Goal: Task Accomplishment & Management: Manage account settings

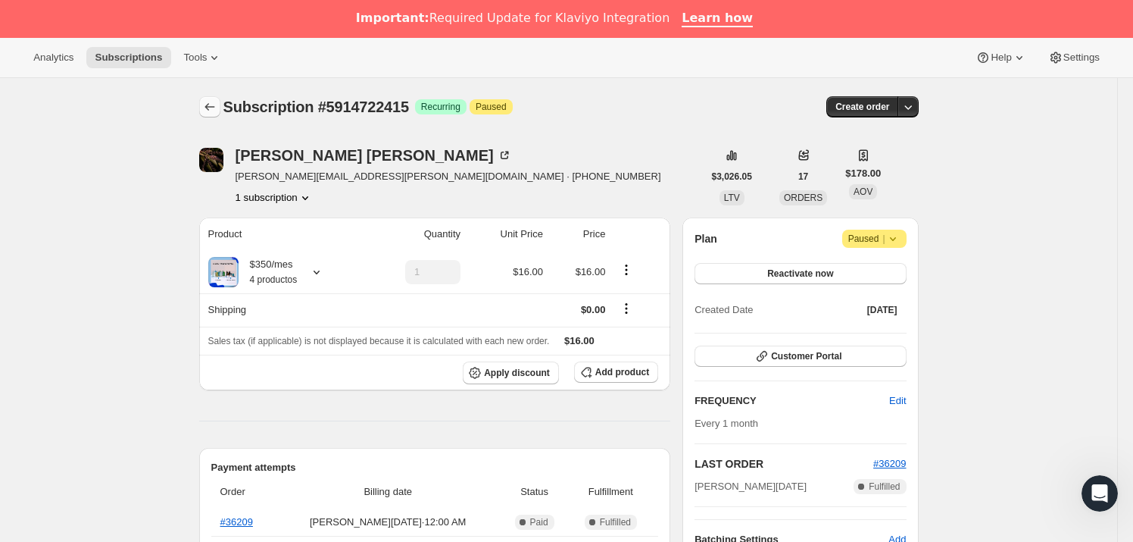
click at [212, 107] on icon "Subscriptions" at bounding box center [209, 106] width 15 height 15
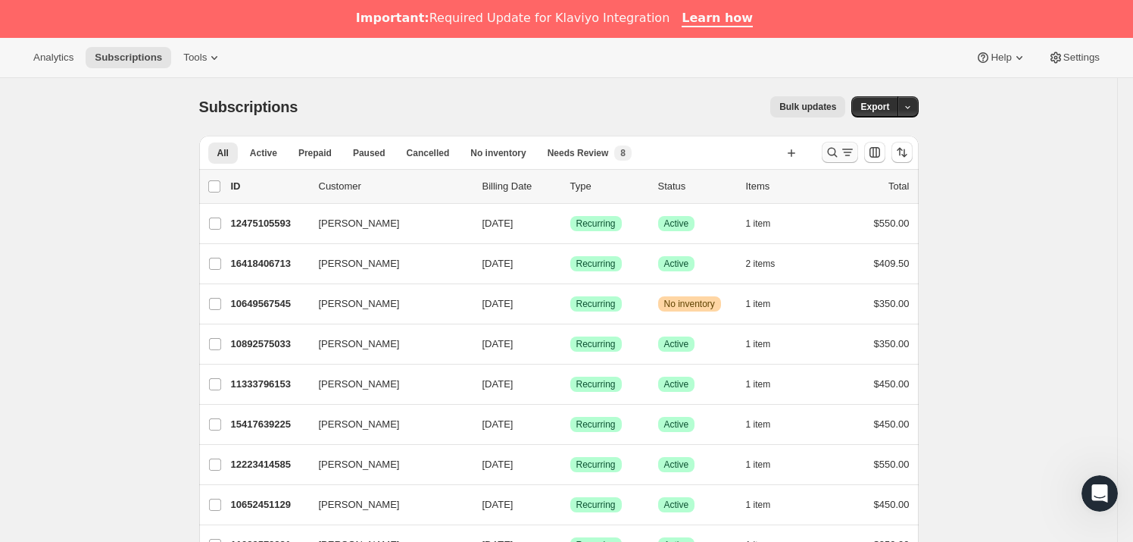
click at [836, 155] on icon "Search and filter results" at bounding box center [832, 152] width 15 height 15
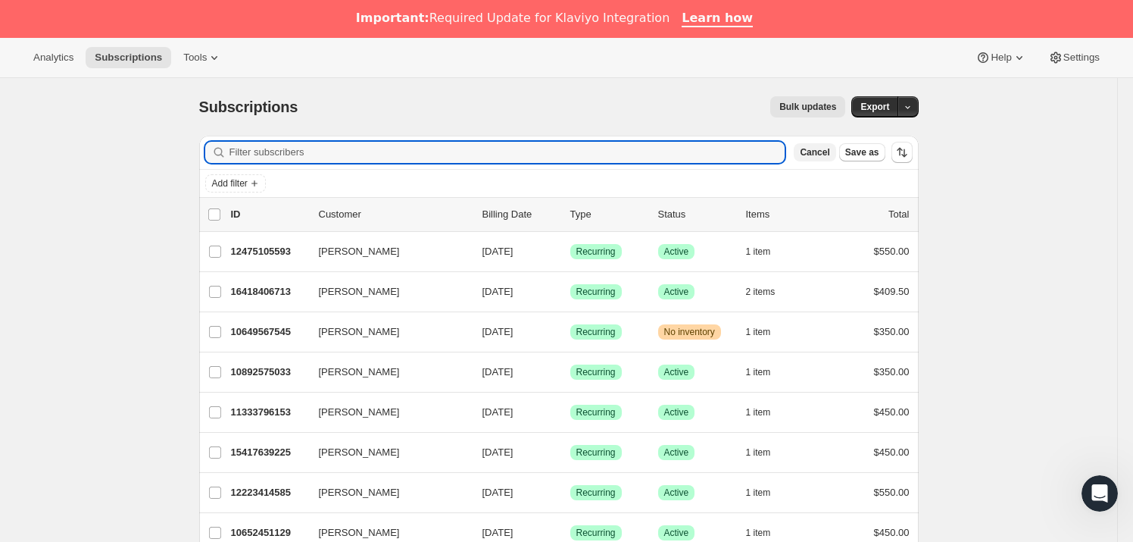
paste input "[EMAIL_ADDRESS][DOMAIN_NAME]"
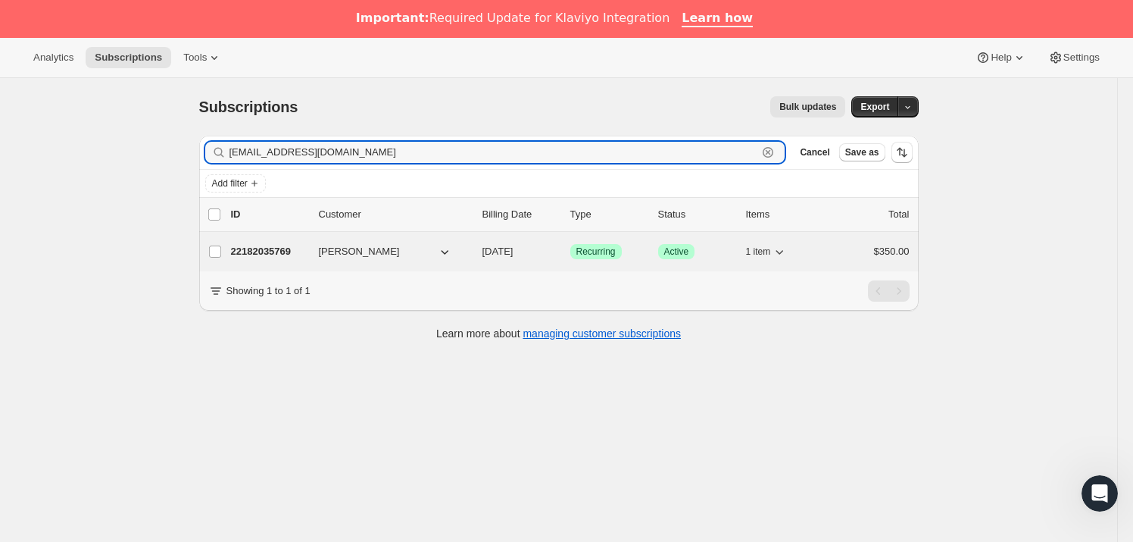
type input "[EMAIL_ADDRESS][DOMAIN_NAME]"
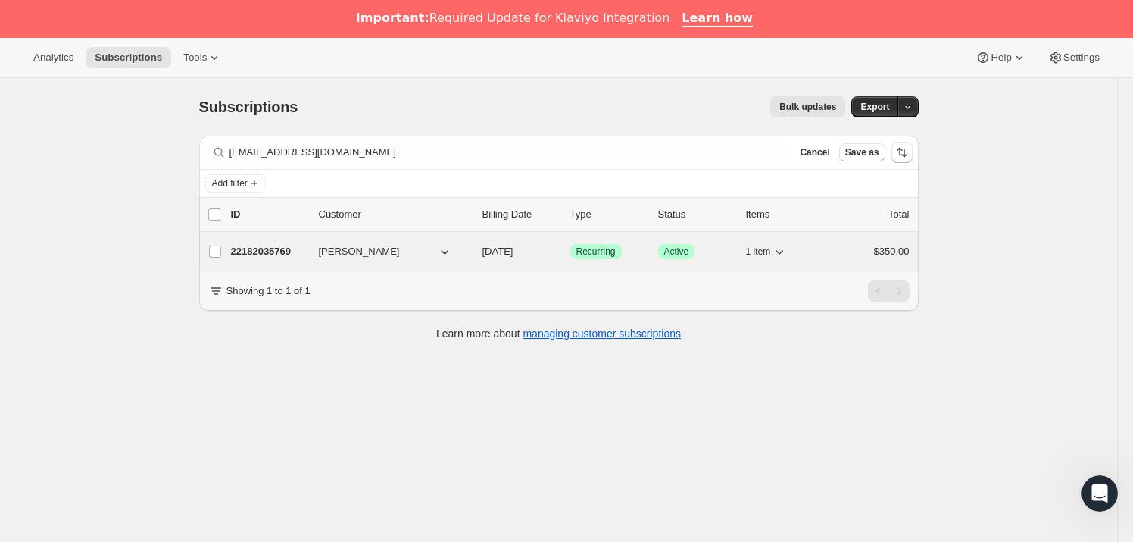
click at [356, 244] on span "[PERSON_NAME]" at bounding box center [359, 251] width 81 height 15
click at [317, 258] on div "22182035769 [PERSON_NAME] [DATE] Success Recurring Success Active 1 item $350.00" at bounding box center [570, 251] width 679 height 21
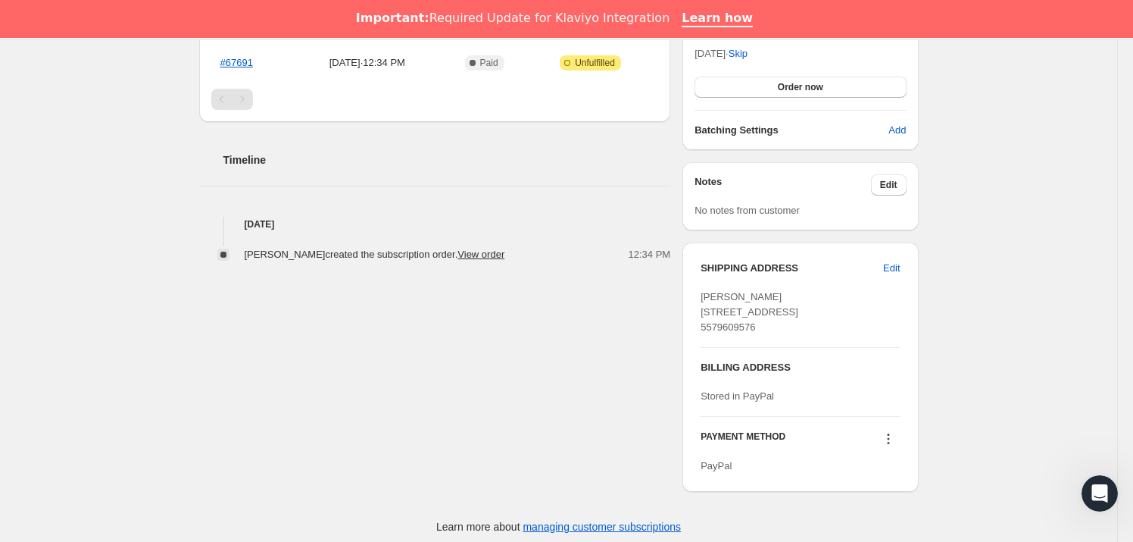
scroll to position [510, 0]
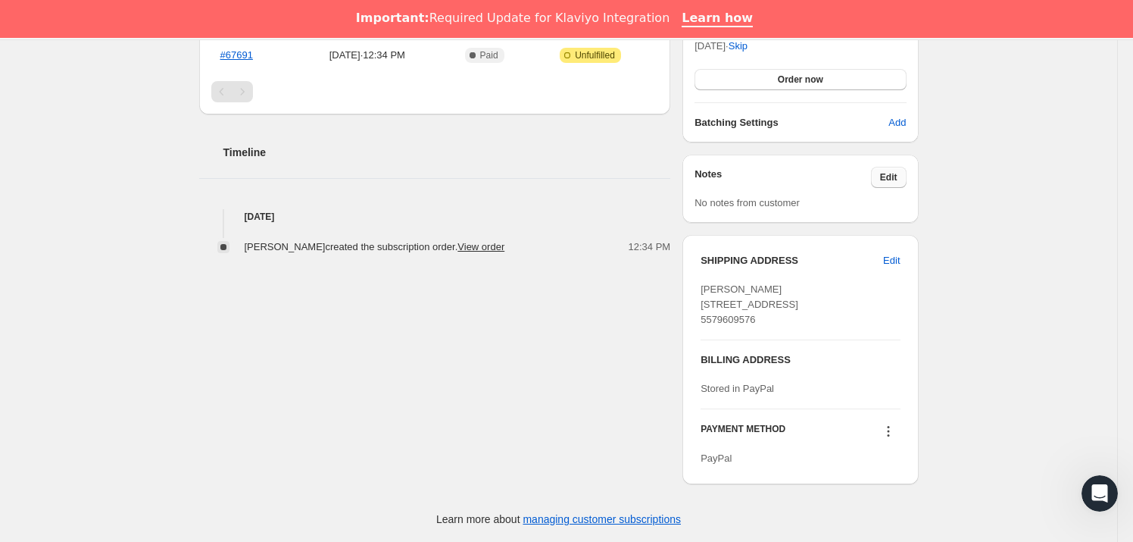
click at [894, 171] on span "Edit" at bounding box center [888, 177] width 17 height 12
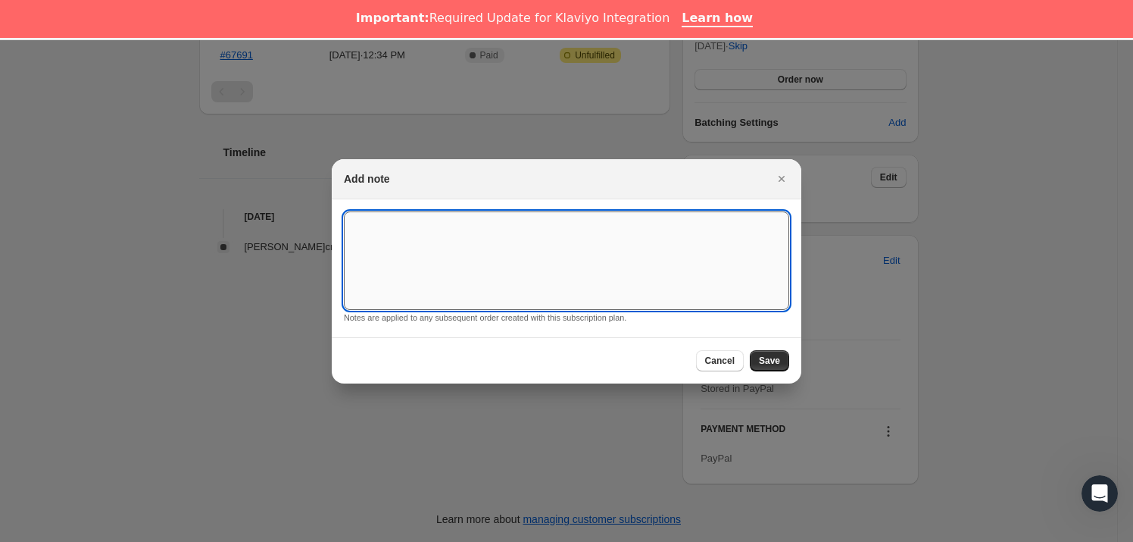
click at [543, 237] on textarea ":reo:" at bounding box center [566, 260] width 445 height 98
type textarea "S"
type textarea "*SUSK CONFIRM*"
click at [784, 359] on button "Save" at bounding box center [769, 360] width 39 height 21
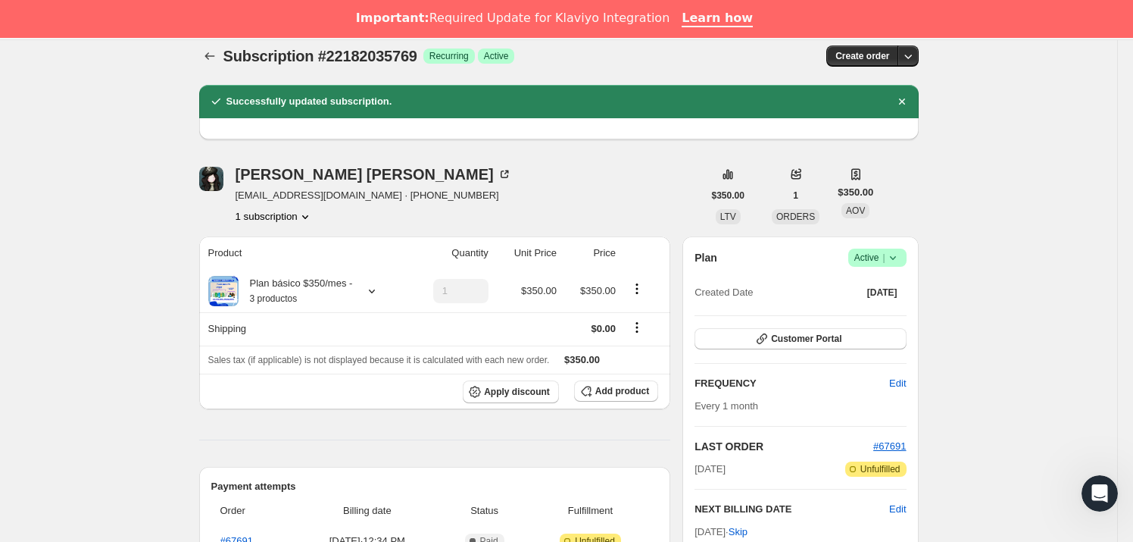
scroll to position [0, 0]
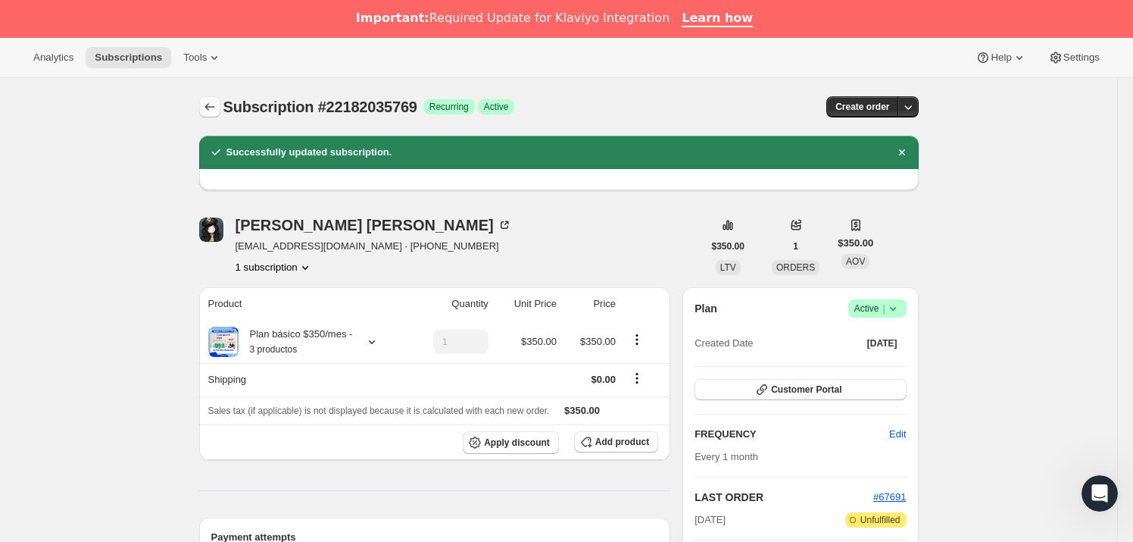
click at [212, 102] on icon "Subscriptions" at bounding box center [209, 106] width 15 height 15
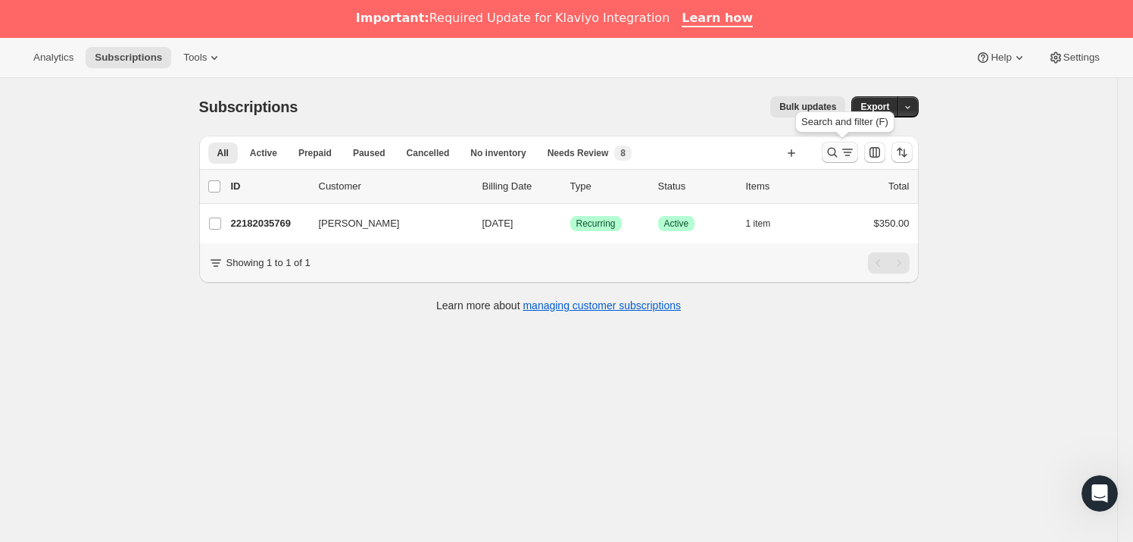
click at [834, 151] on icon "Search and filter results" at bounding box center [832, 152] width 15 height 15
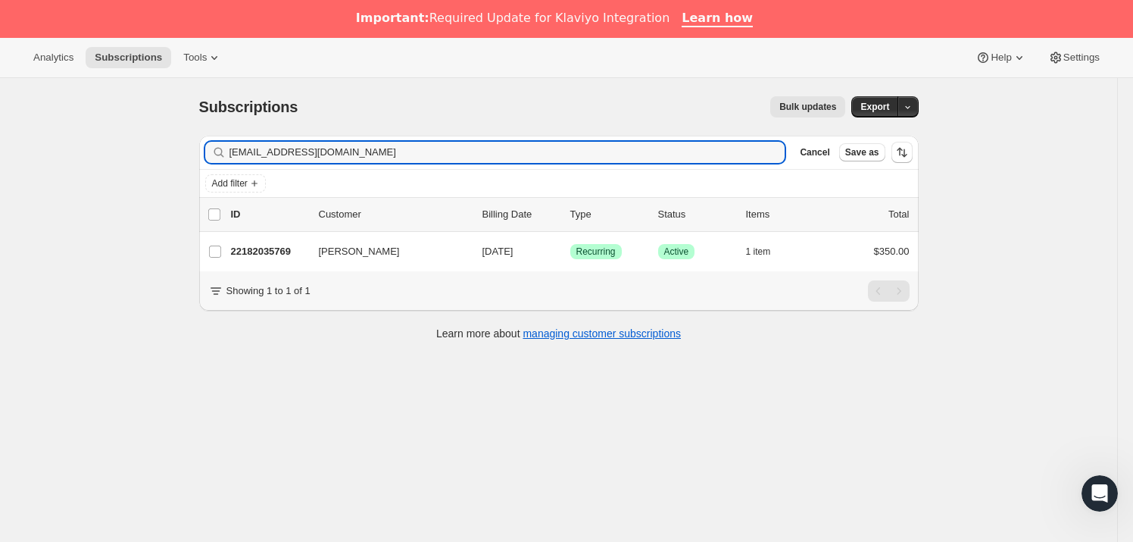
drag, startPoint x: 411, startPoint y: 151, endPoint x: 228, endPoint y: 151, distance: 183.3
click at [228, 151] on div "[EMAIL_ADDRESS][DOMAIN_NAME] Clear" at bounding box center [495, 152] width 580 height 21
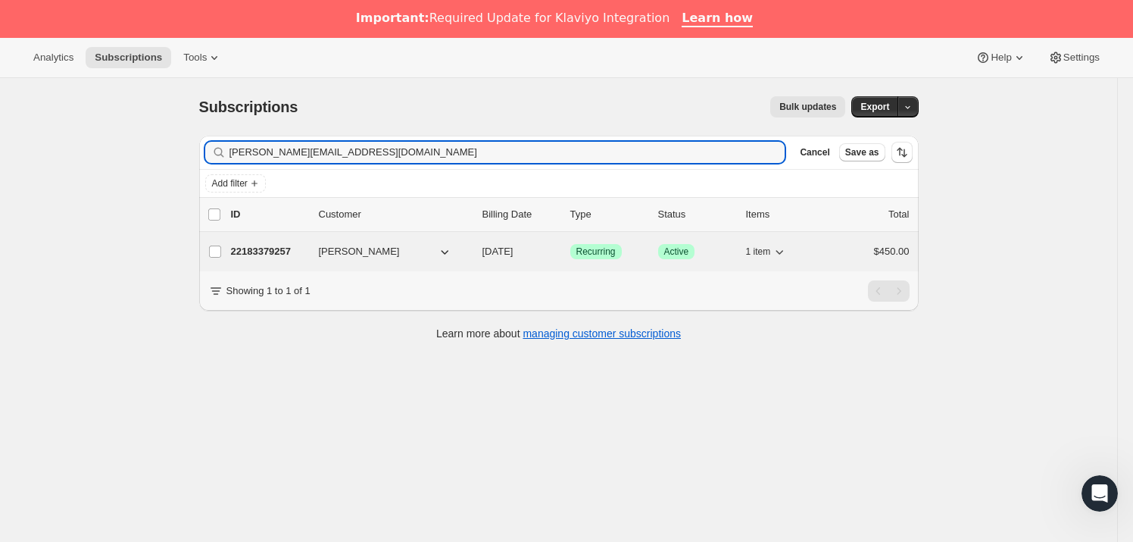
type input "[PERSON_NAME][EMAIL_ADDRESS][DOMAIN_NAME]"
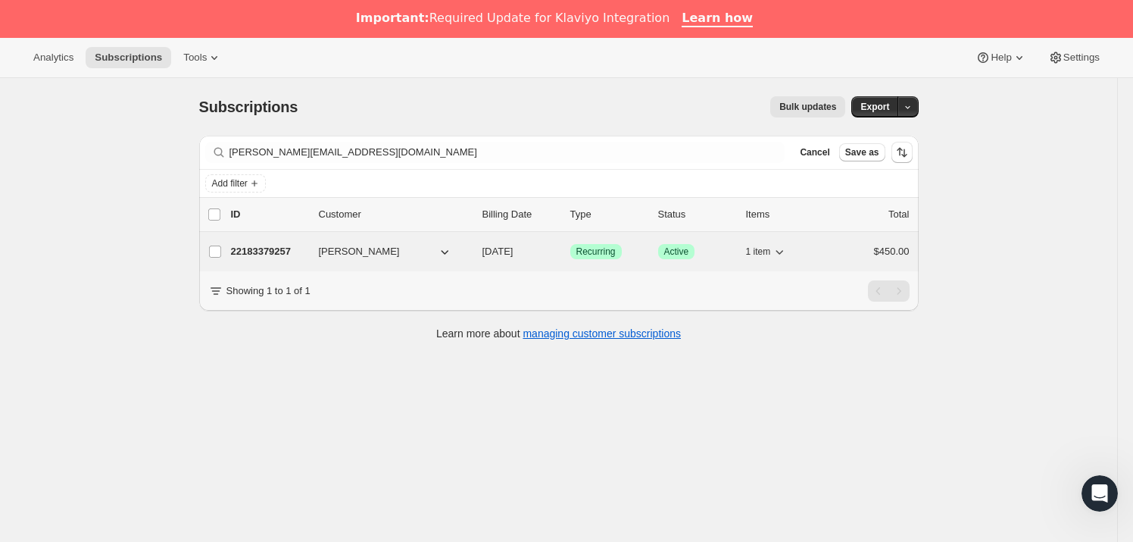
click at [337, 248] on span "[PERSON_NAME]" at bounding box center [359, 251] width 81 height 15
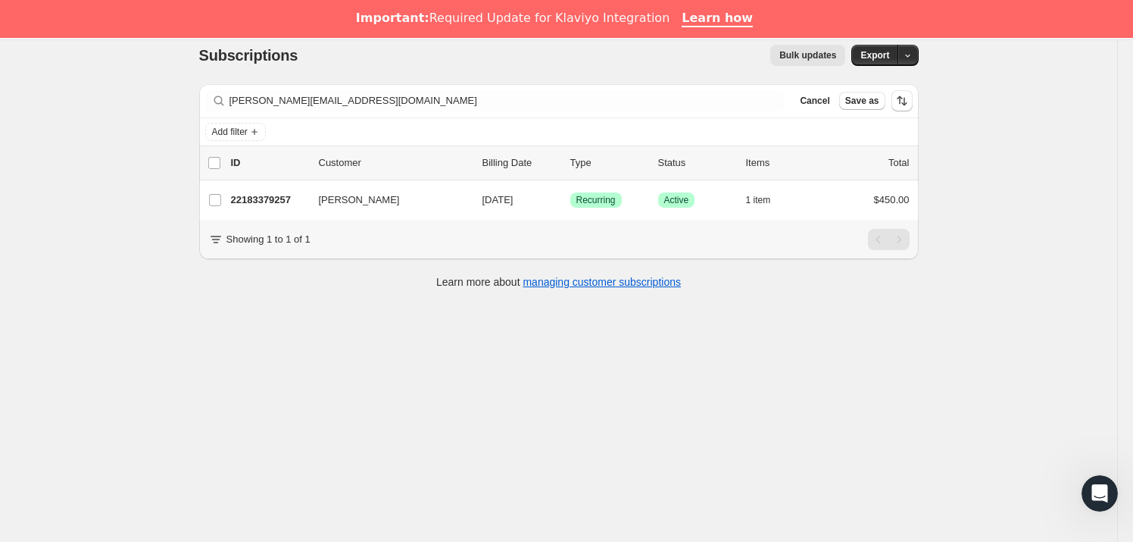
scroll to position [77, 0]
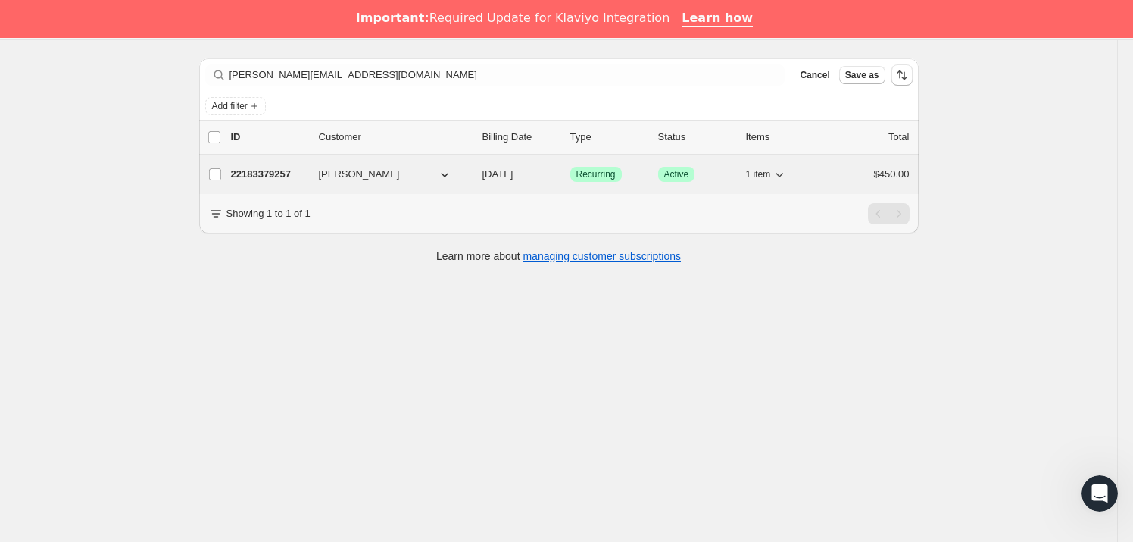
click at [345, 174] on span "[PERSON_NAME]" at bounding box center [359, 174] width 81 height 15
click at [265, 173] on p "22183379257" at bounding box center [269, 174] width 76 height 15
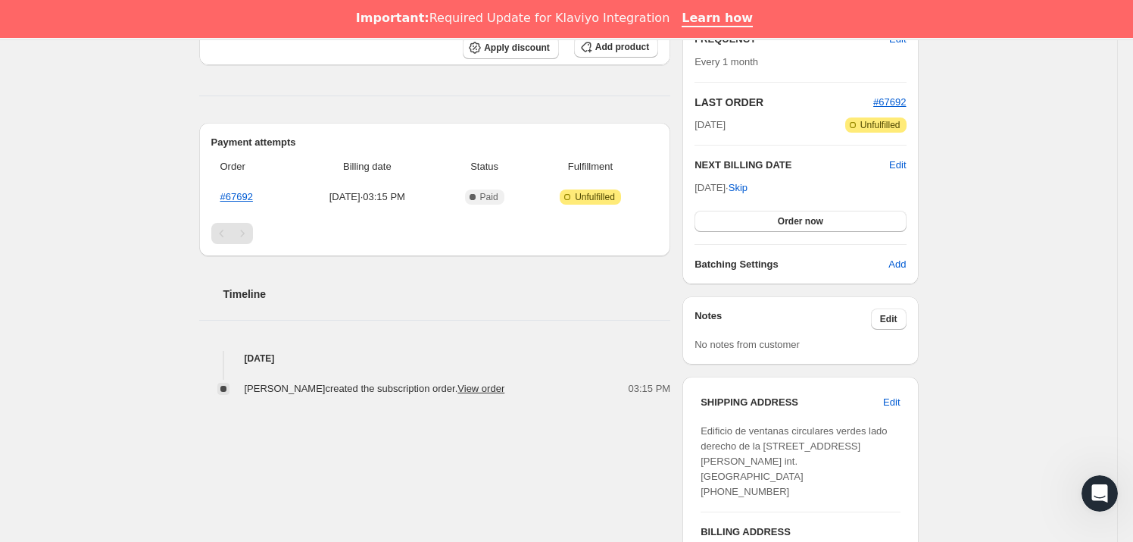
scroll to position [344, 0]
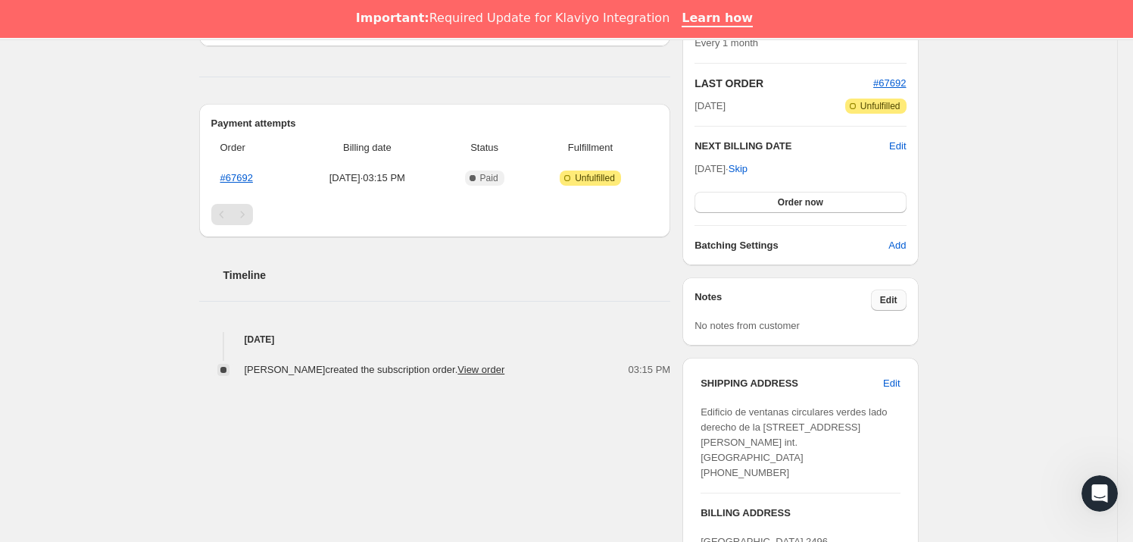
click at [894, 299] on span "Edit" at bounding box center [888, 300] width 17 height 12
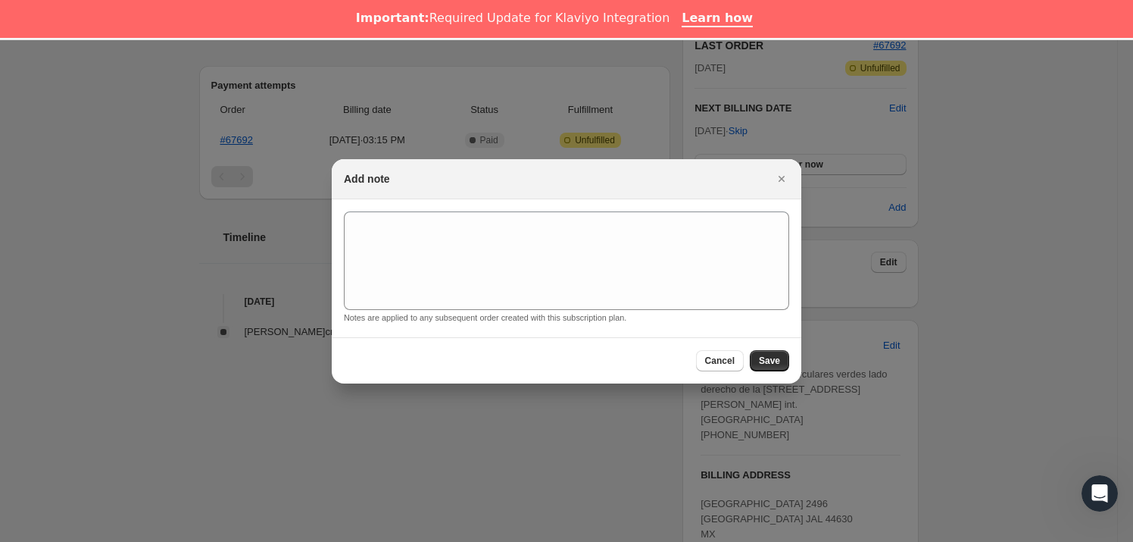
scroll to position [38, 0]
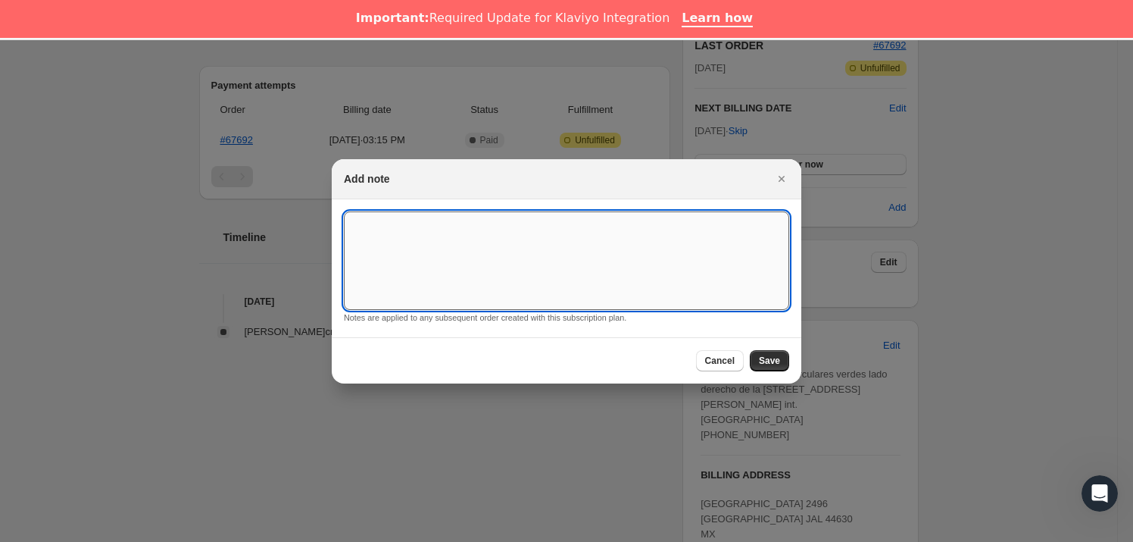
click at [530, 272] on textarea ":rl3:" at bounding box center [566, 260] width 445 height 98
type textarea "*SUSK CONFIRM*"
click at [752, 351] on button "Save" at bounding box center [769, 360] width 39 height 21
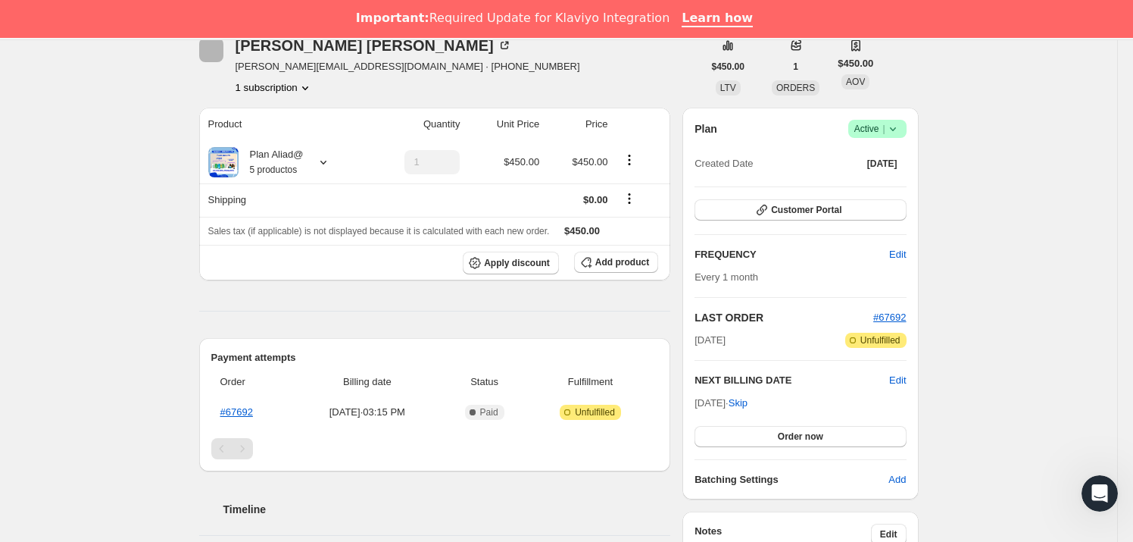
scroll to position [344, 0]
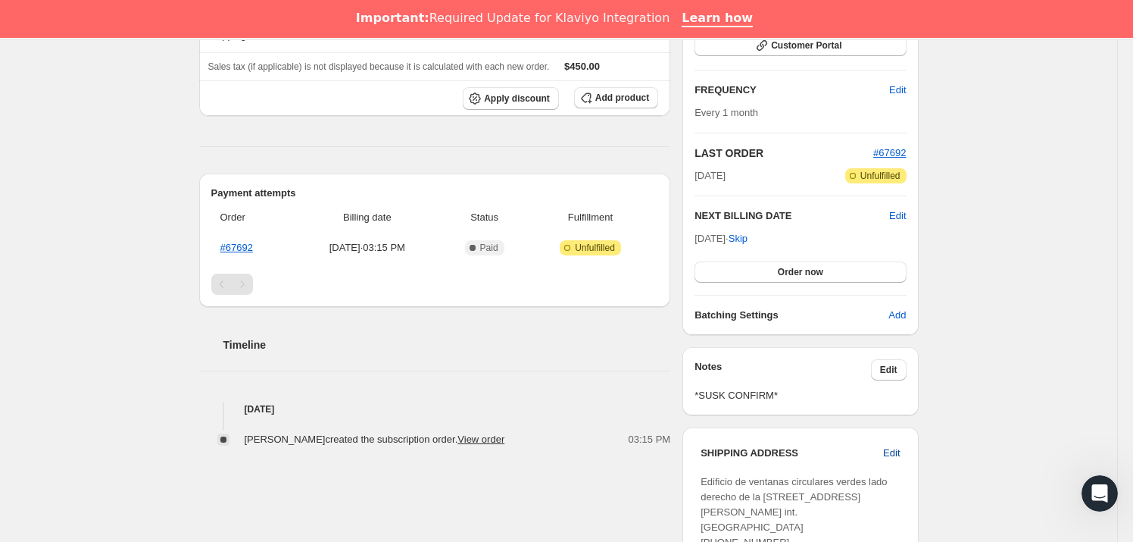
click at [898, 449] on span "Edit" at bounding box center [891, 452] width 17 height 15
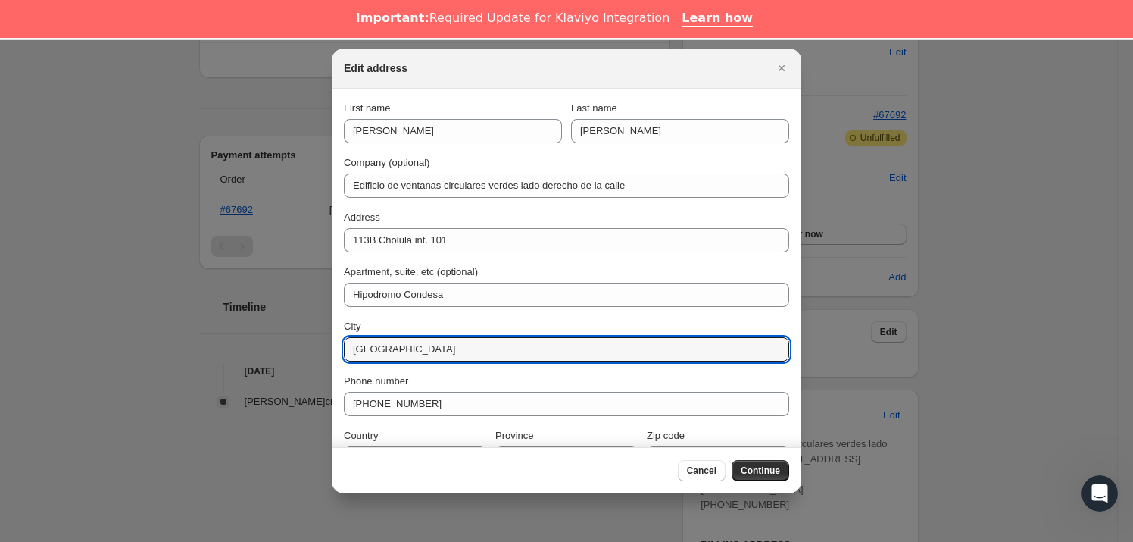
drag, startPoint x: 460, startPoint y: 345, endPoint x: 334, endPoint y: 343, distance: 125.8
click at [334, 343] on section "First name [PERSON_NAME] Last name [PERSON_NAME] Company (optional) Edificio de…" at bounding box center [567, 286] width 470 height 394
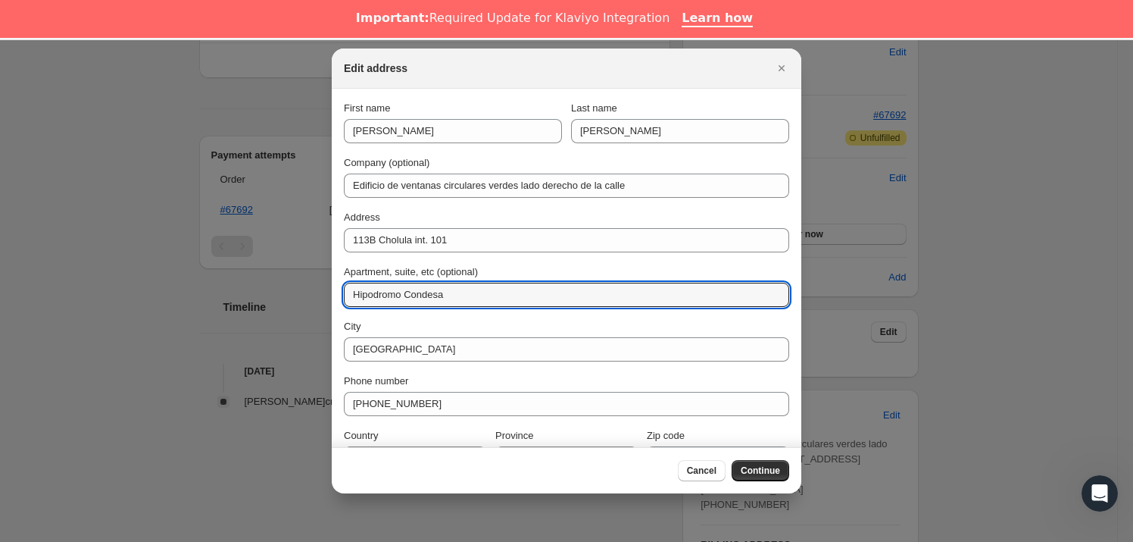
drag, startPoint x: 459, startPoint y: 289, endPoint x: 318, endPoint y: 292, distance: 140.9
type input "INT 101"
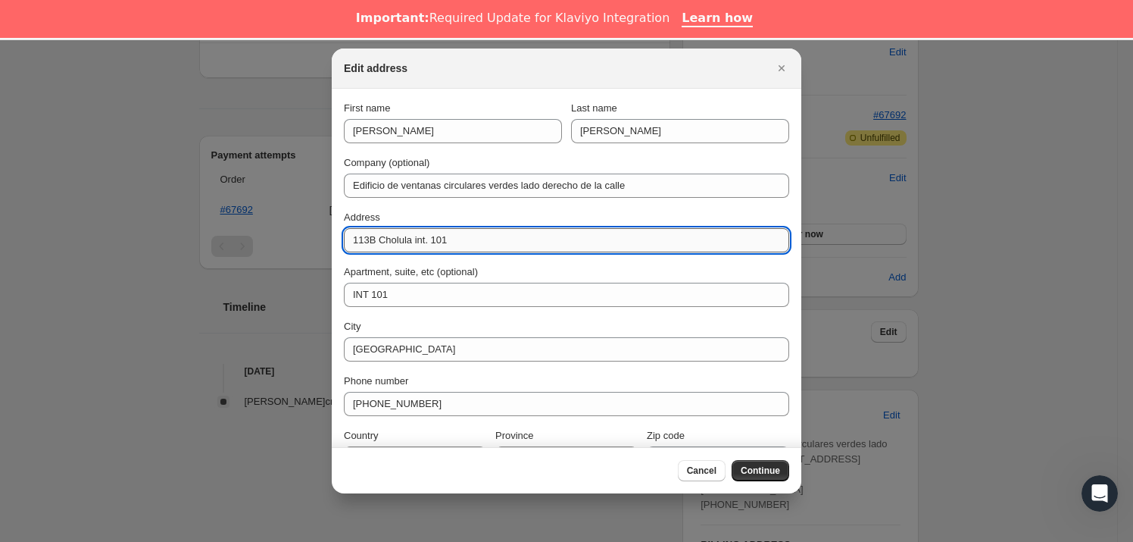
drag, startPoint x: 452, startPoint y: 236, endPoint x: 410, endPoint y: 246, distance: 43.7
click at [410, 246] on input "113B Cholula int. 101" at bounding box center [566, 240] width 445 height 24
type input "Cholula 113B"
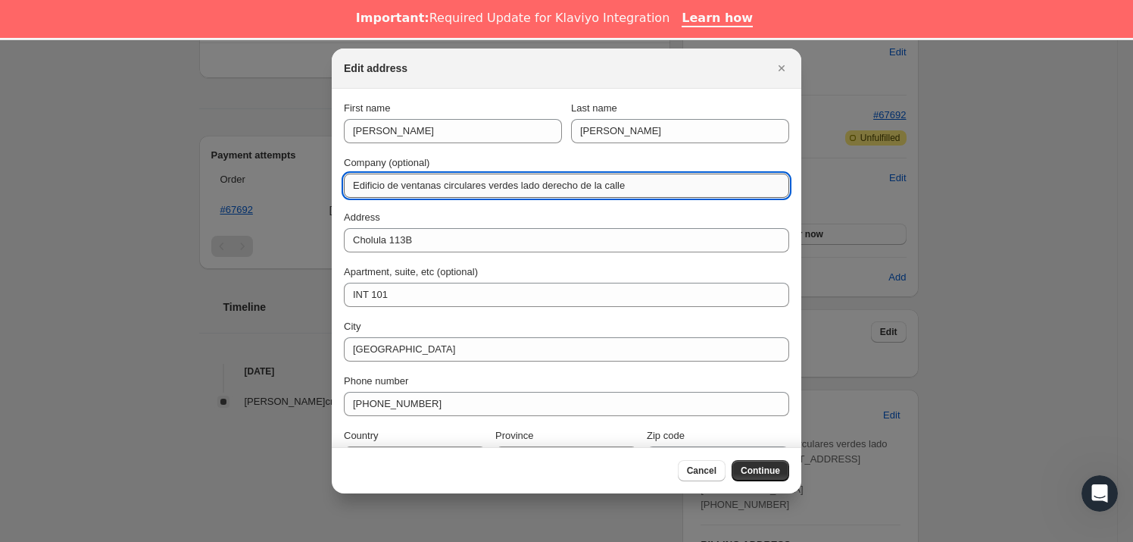
drag, startPoint x: 626, startPoint y: 177, endPoint x: 346, endPoint y: 181, distance: 279.6
click at [346, 181] on input "Edificio de ventanas circulares verdes lado derecho de la calle" at bounding box center [566, 185] width 445 height 24
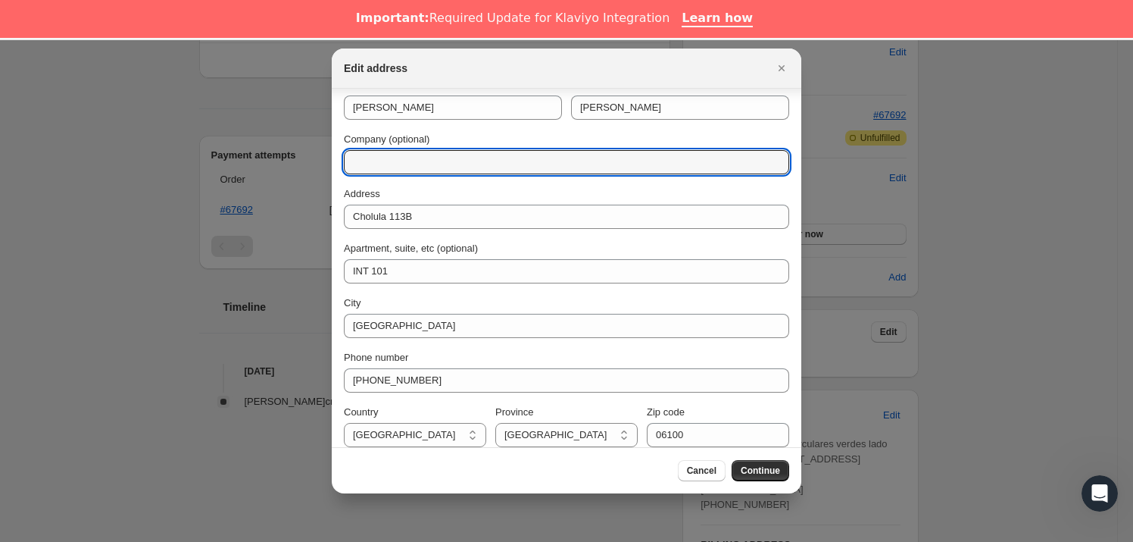
scroll to position [34, 0]
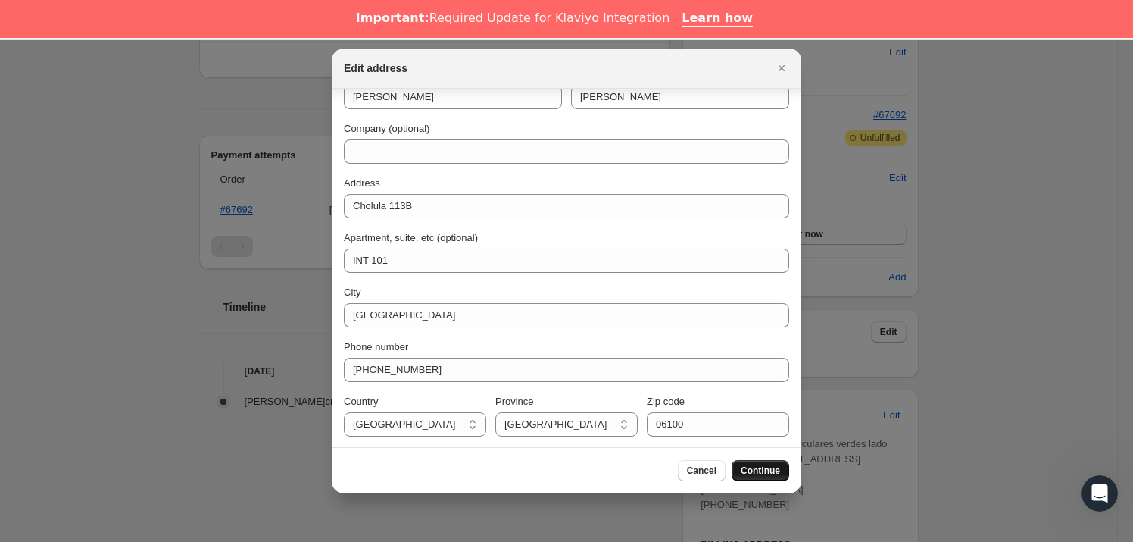
click at [745, 470] on span "Continue" at bounding box center [760, 470] width 39 height 12
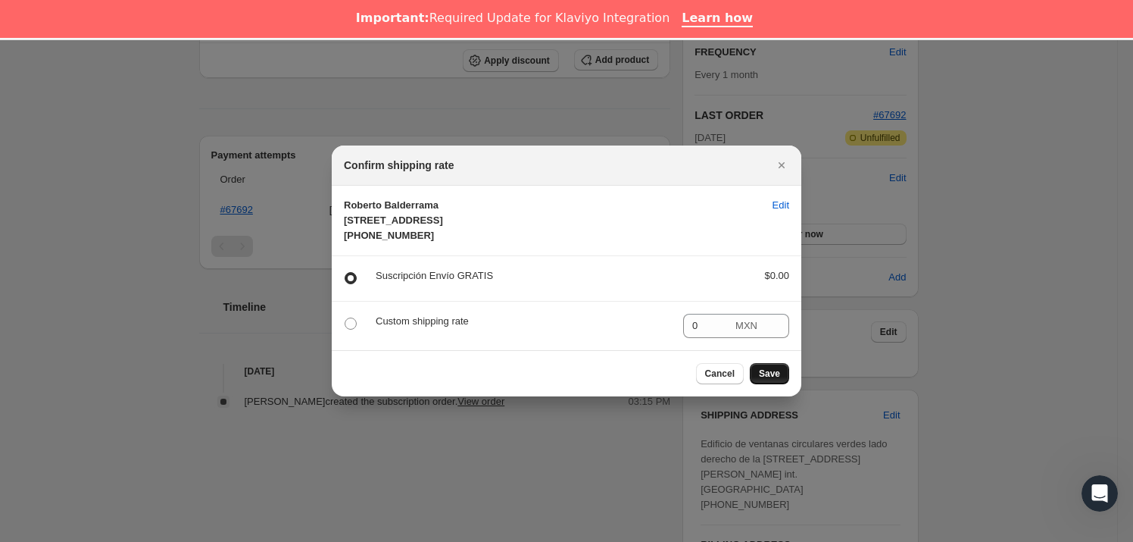
click at [755, 384] on button "Save" at bounding box center [769, 373] width 39 height 21
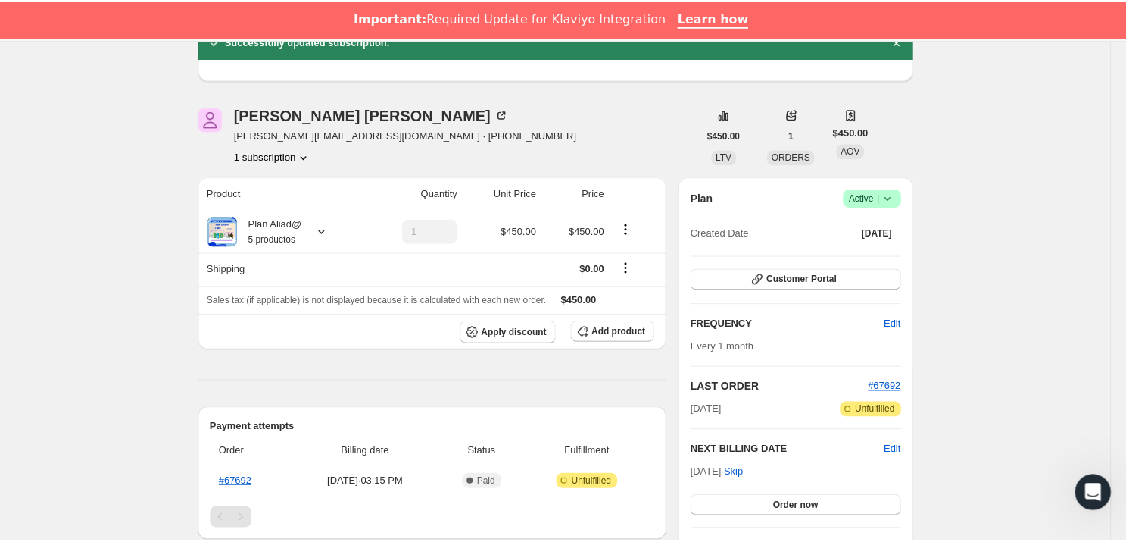
scroll to position [344, 0]
